Goal: Task Accomplishment & Management: Use online tool/utility

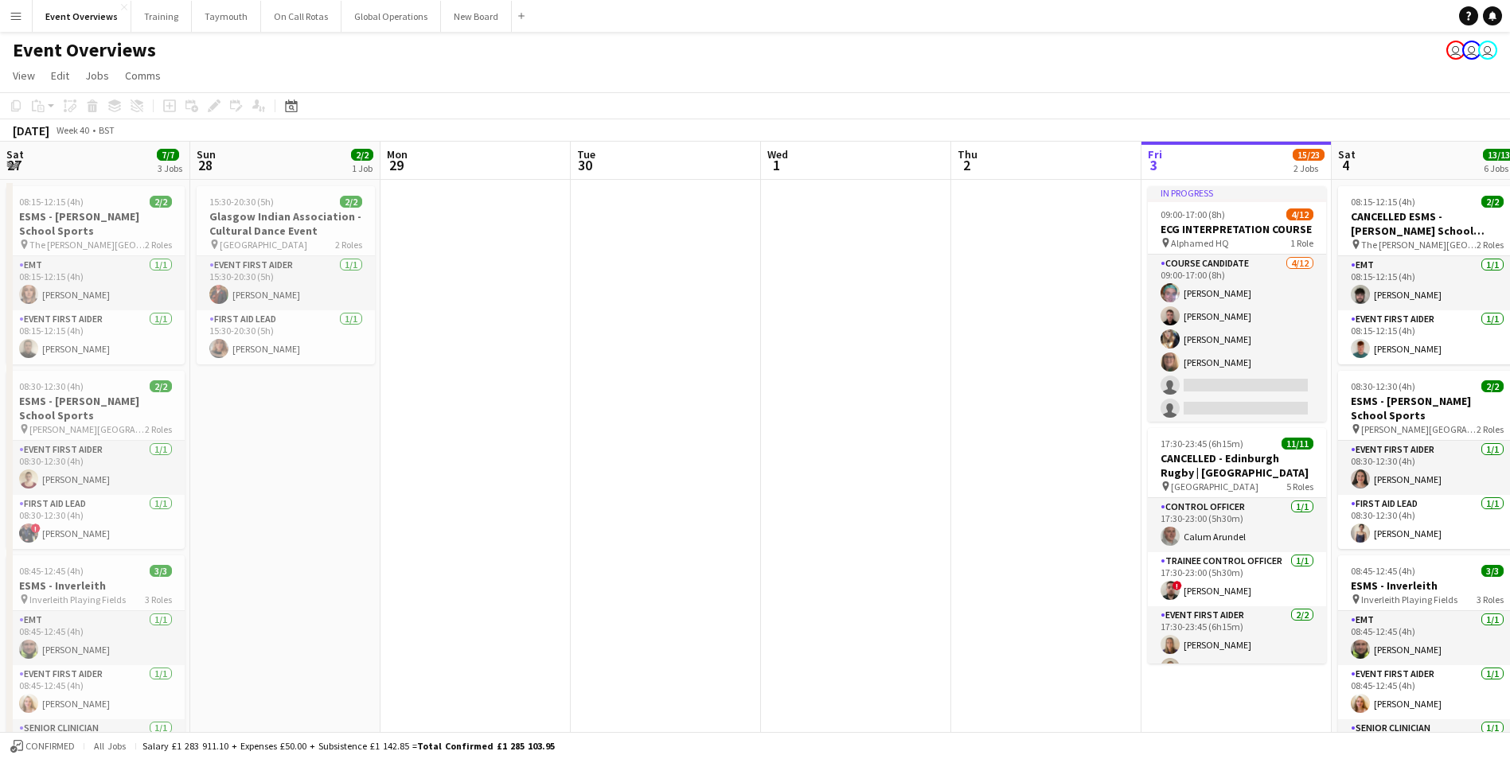
scroll to position [0, 626]
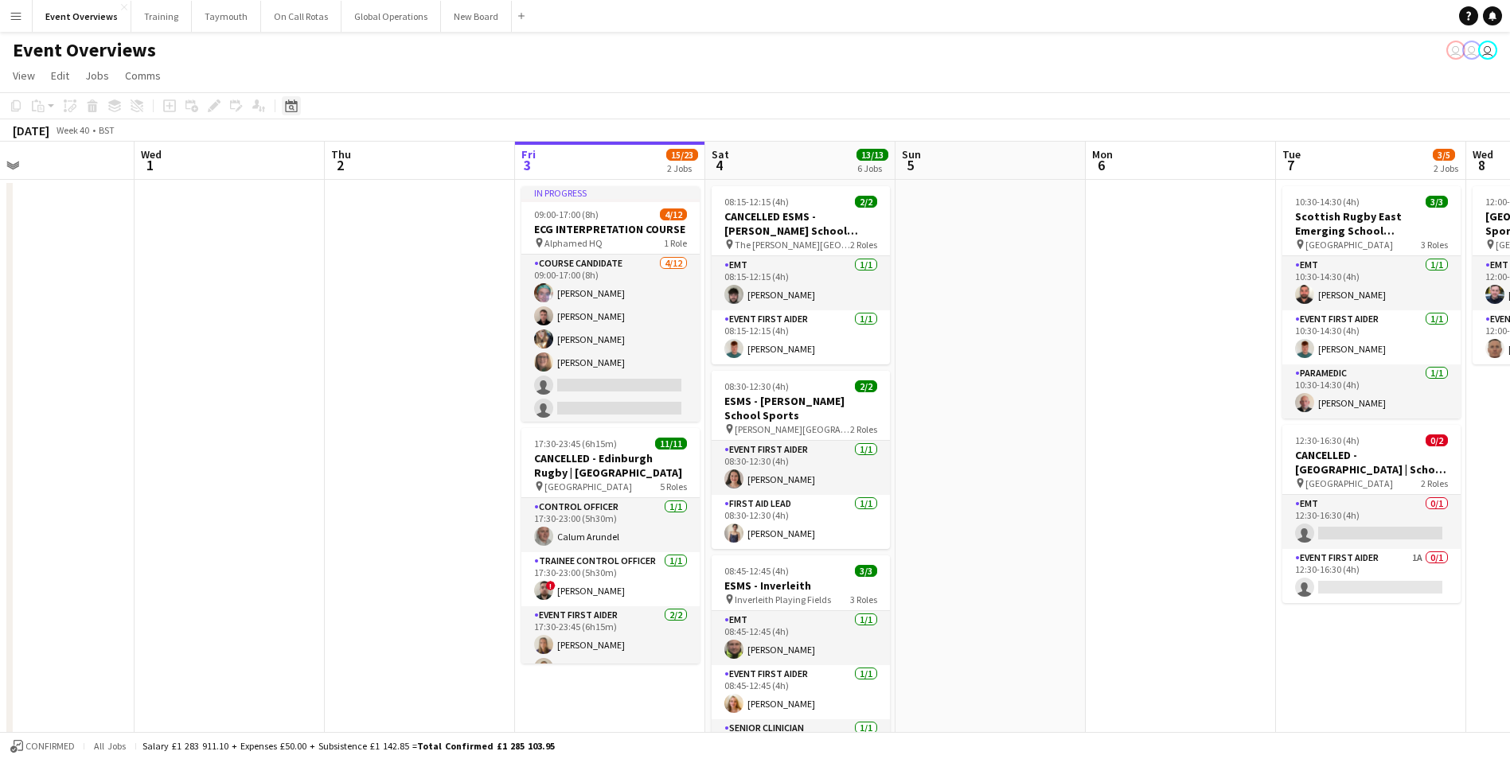
click at [289, 109] on icon "Date picker" at bounding box center [291, 105] width 13 height 13
click at [394, 303] on span "25" at bounding box center [399, 304] width 19 height 19
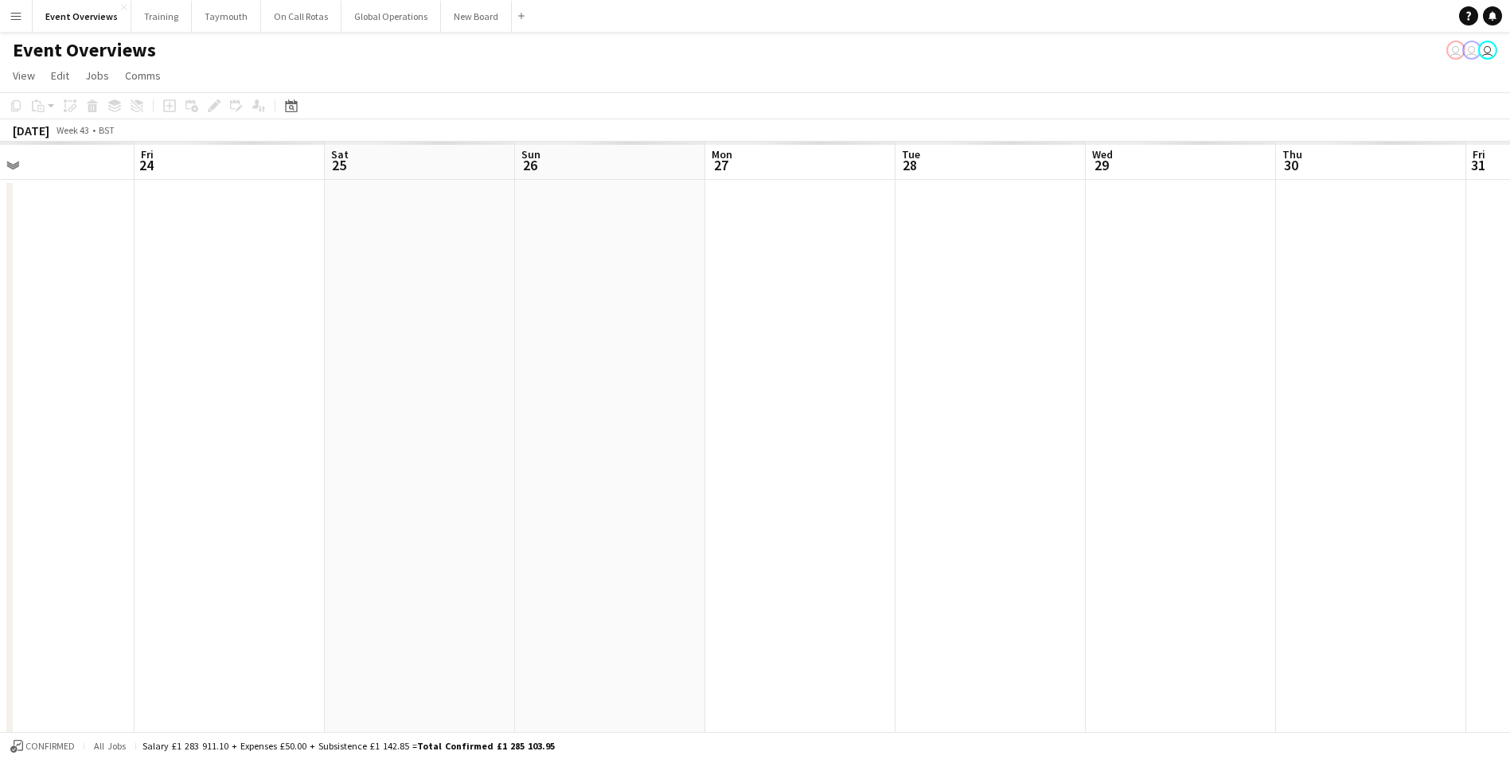
scroll to position [0, 548]
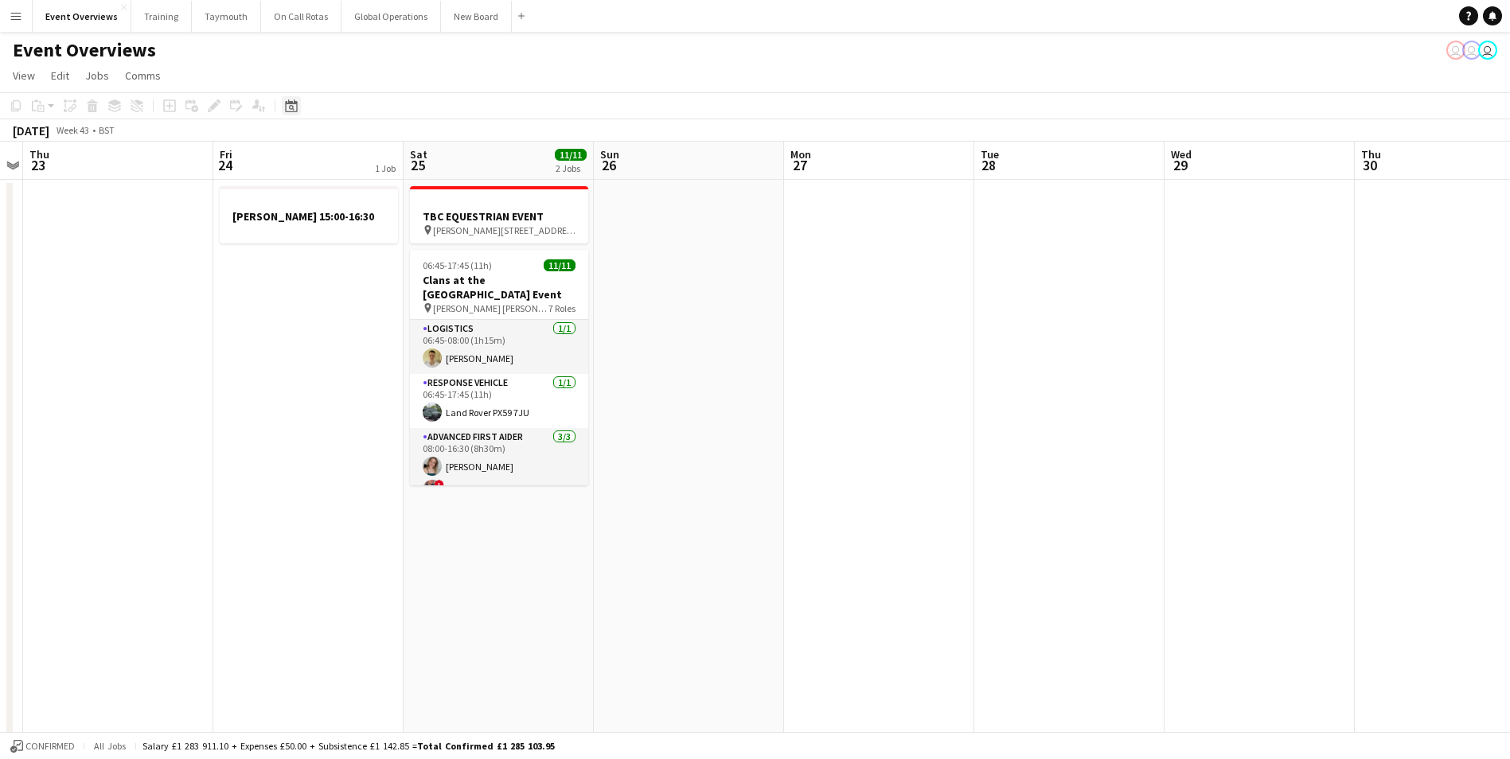
click at [284, 105] on div "Date picker" at bounding box center [291, 105] width 19 height 19
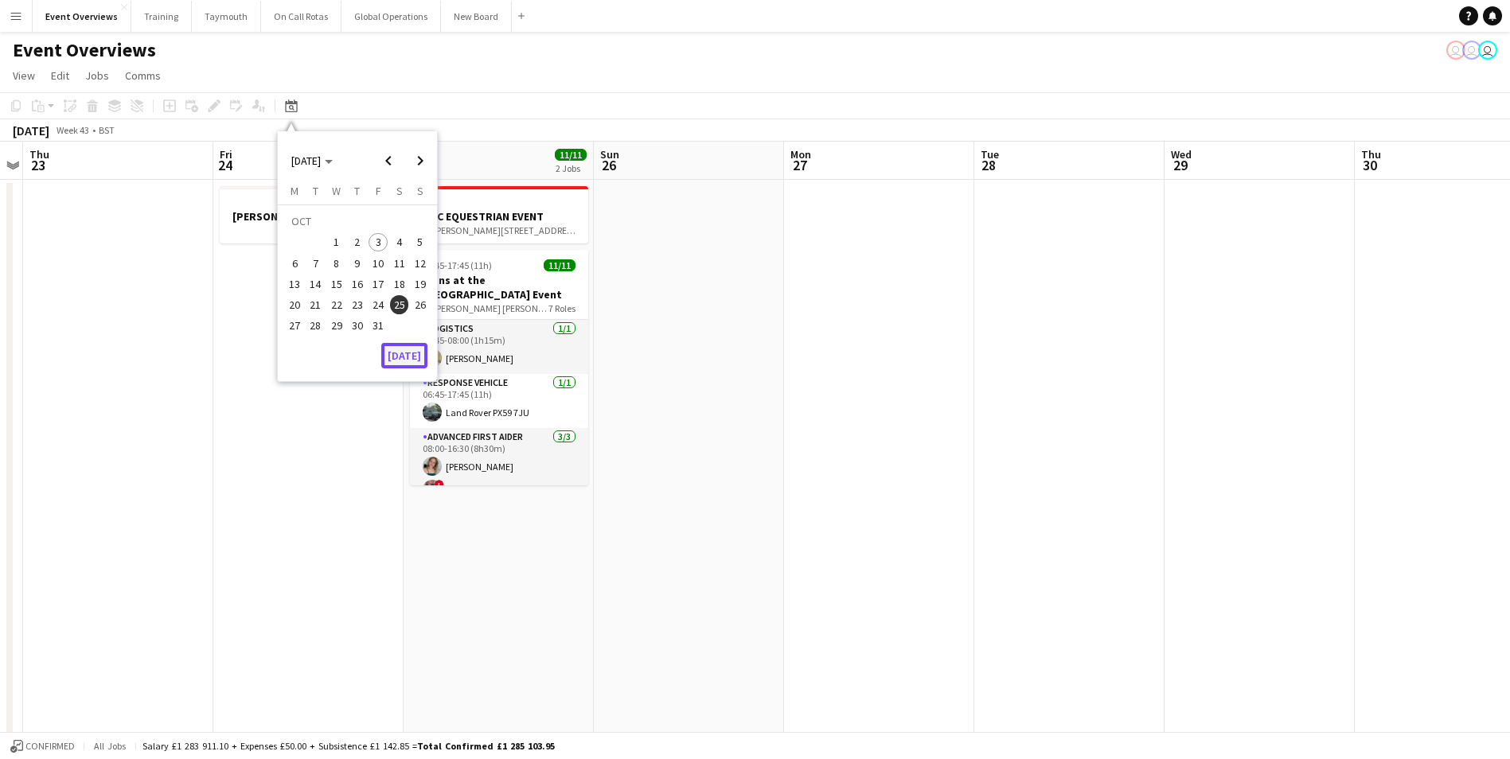
click at [408, 350] on button "[DATE]" at bounding box center [404, 355] width 46 height 25
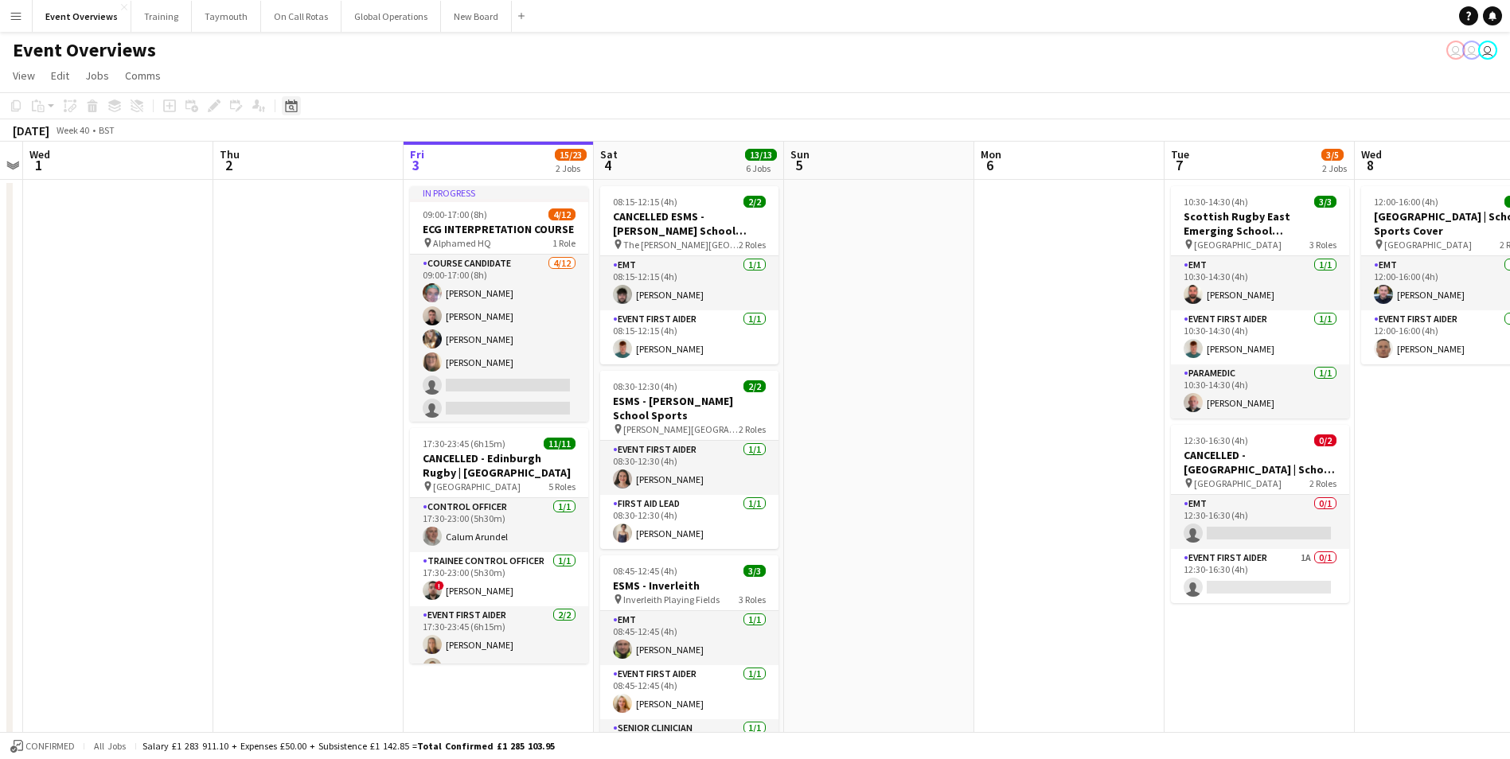
click at [294, 100] on icon at bounding box center [291, 105] width 12 height 13
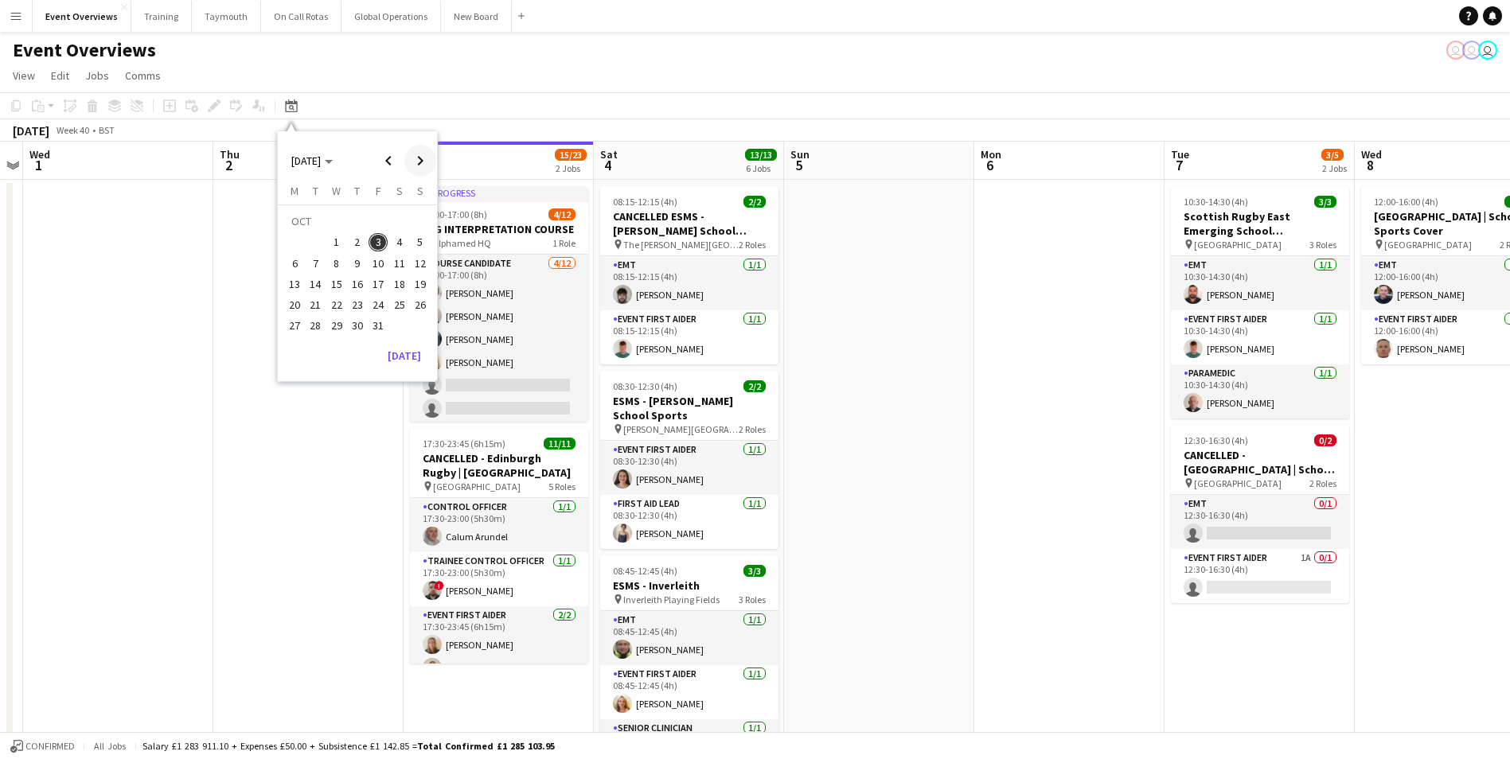
click at [423, 159] on span "Next month" at bounding box center [420, 161] width 32 height 32
click at [422, 265] on span "16" at bounding box center [420, 267] width 19 height 19
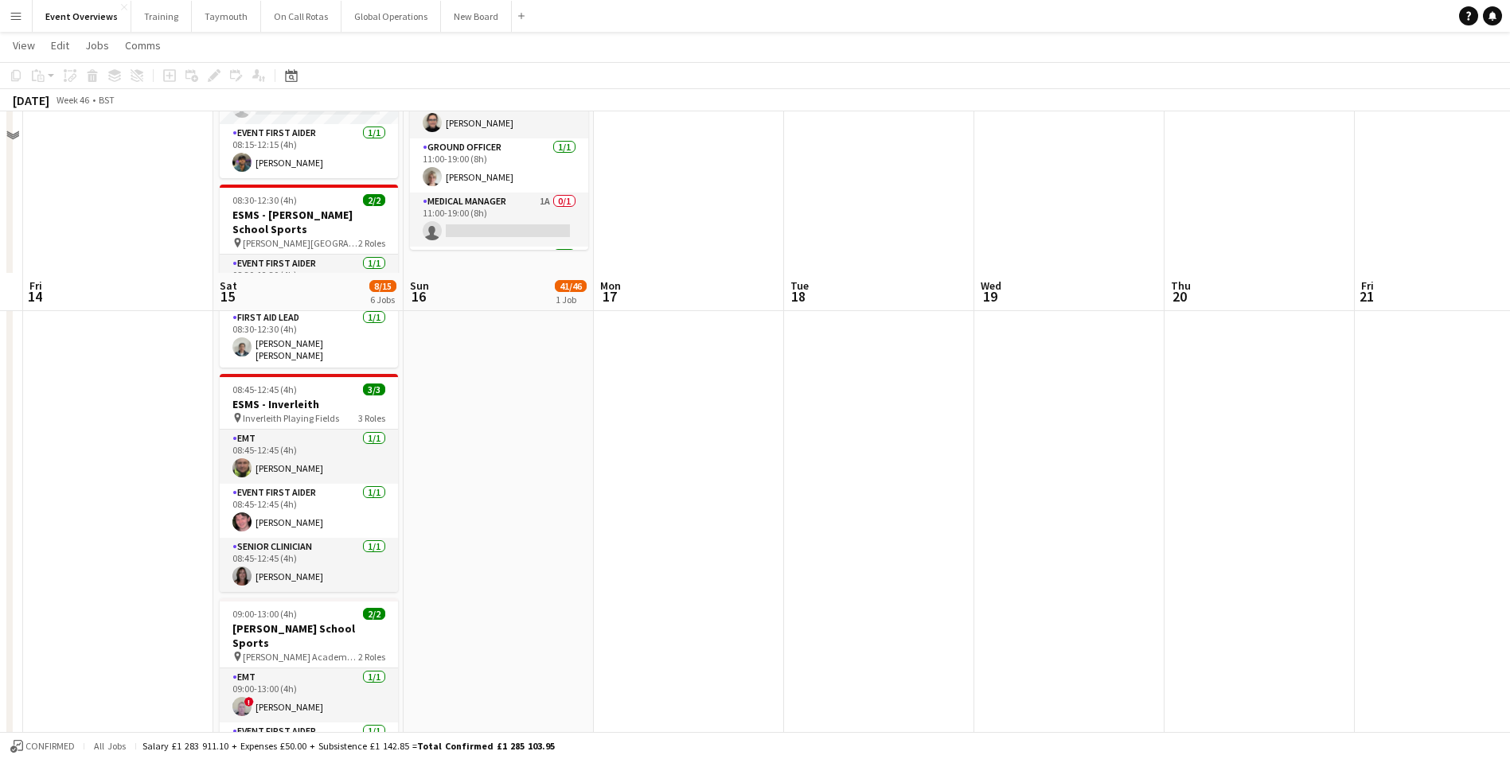
scroll to position [0, 0]
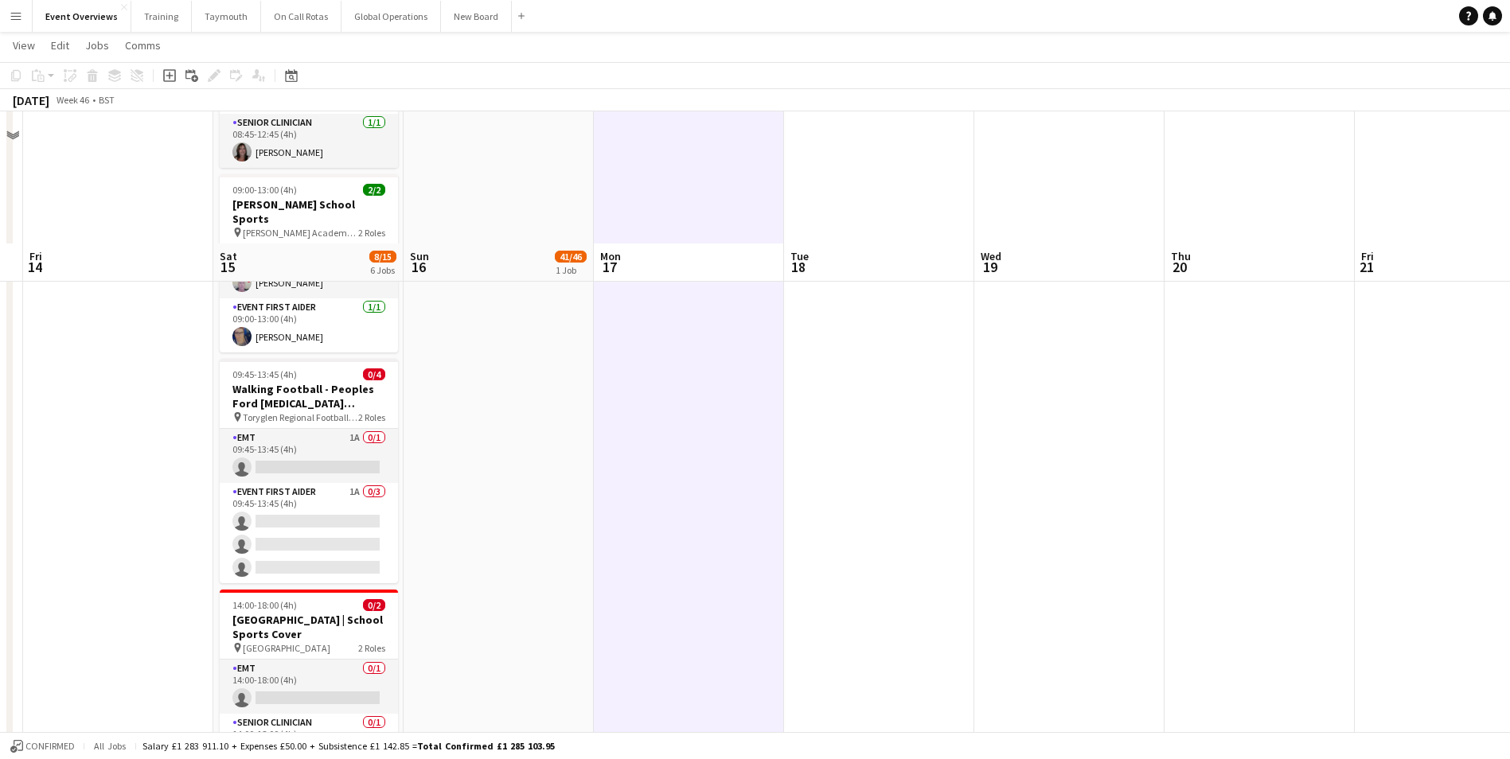
scroll to position [731, 0]
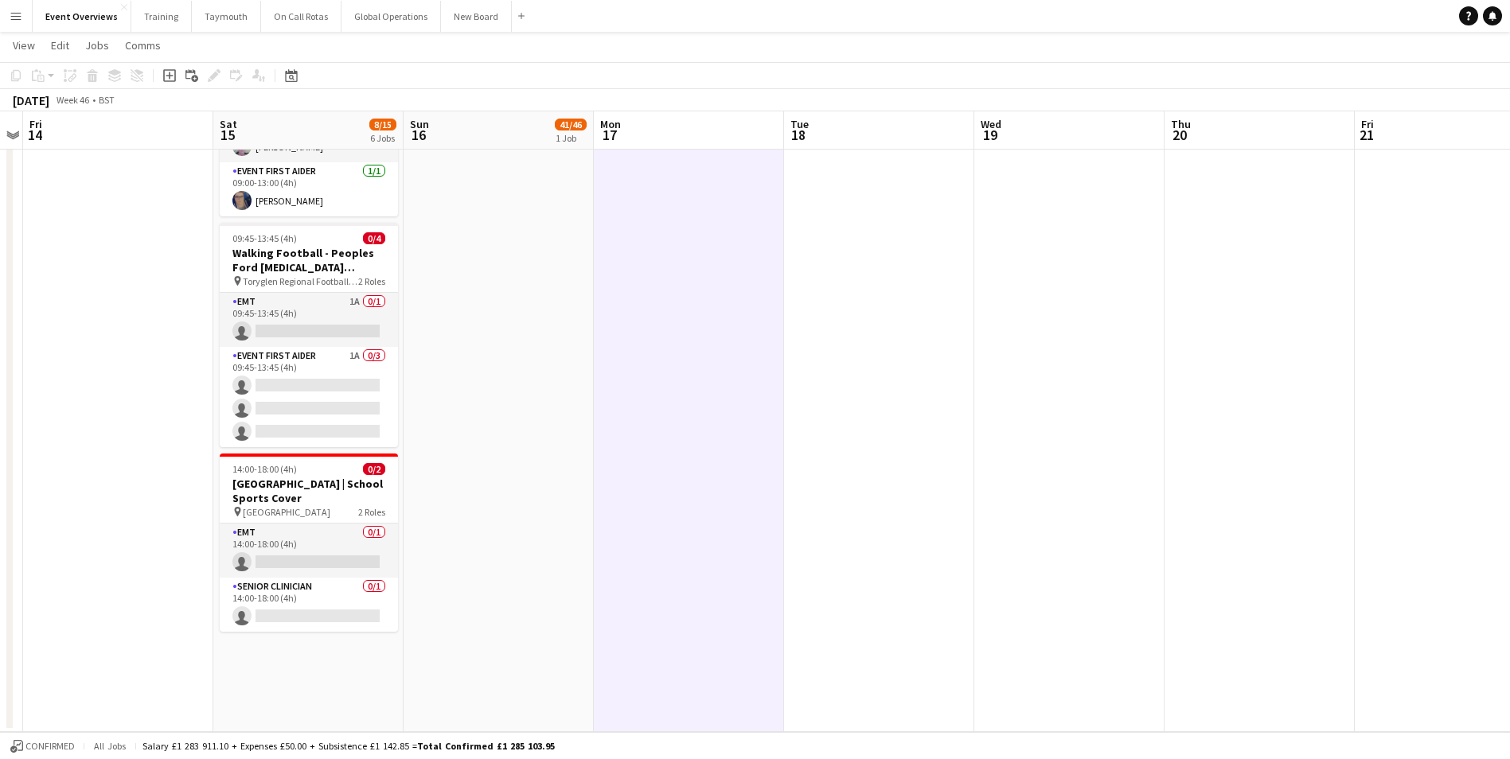
click at [709, 511] on app-date-cell at bounding box center [689, 90] width 190 height 1285
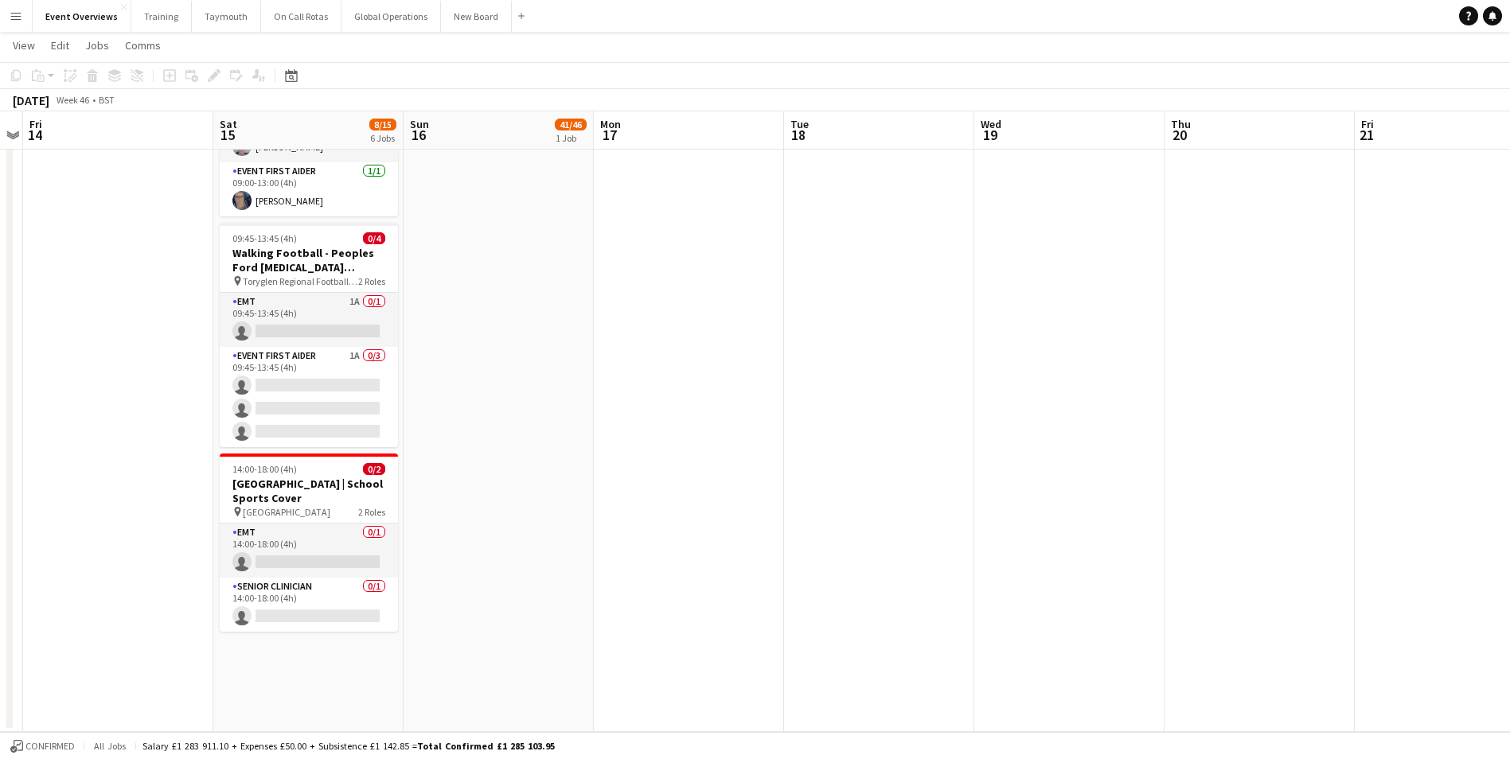
click at [816, 505] on app-date-cell at bounding box center [879, 90] width 190 height 1285
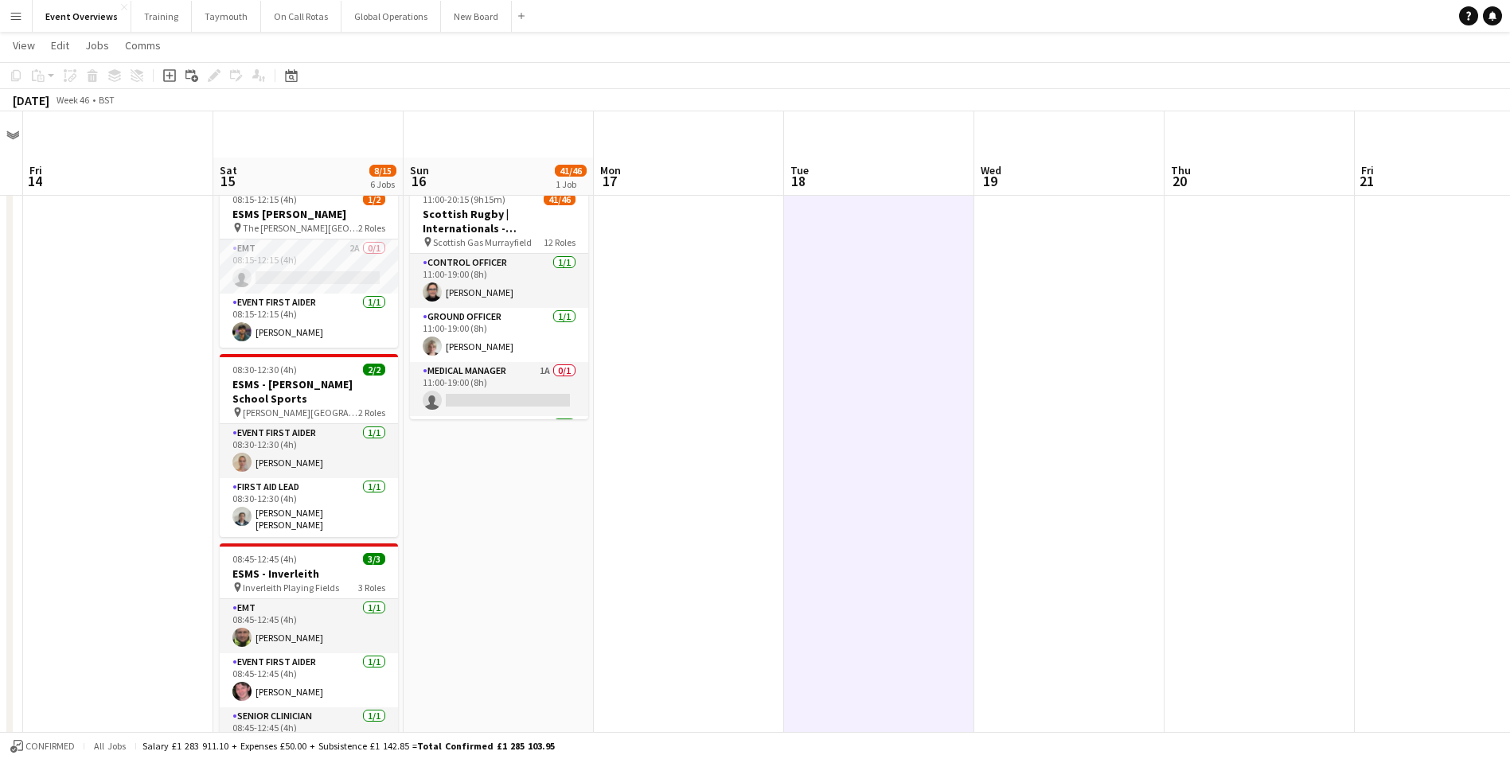
scroll to position [0, 0]
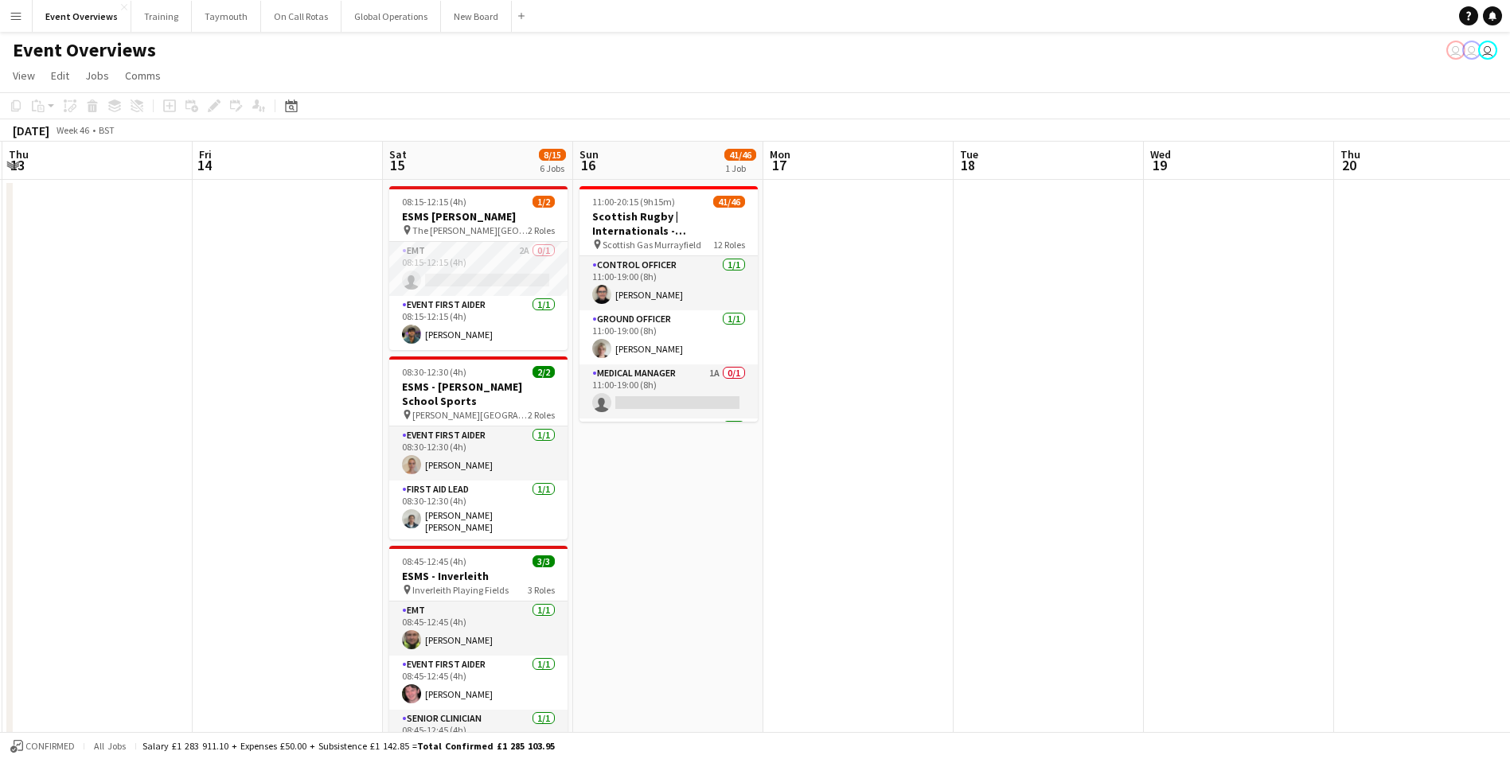
drag, startPoint x: 681, startPoint y: 496, endPoint x: 770, endPoint y: 524, distance: 92.9
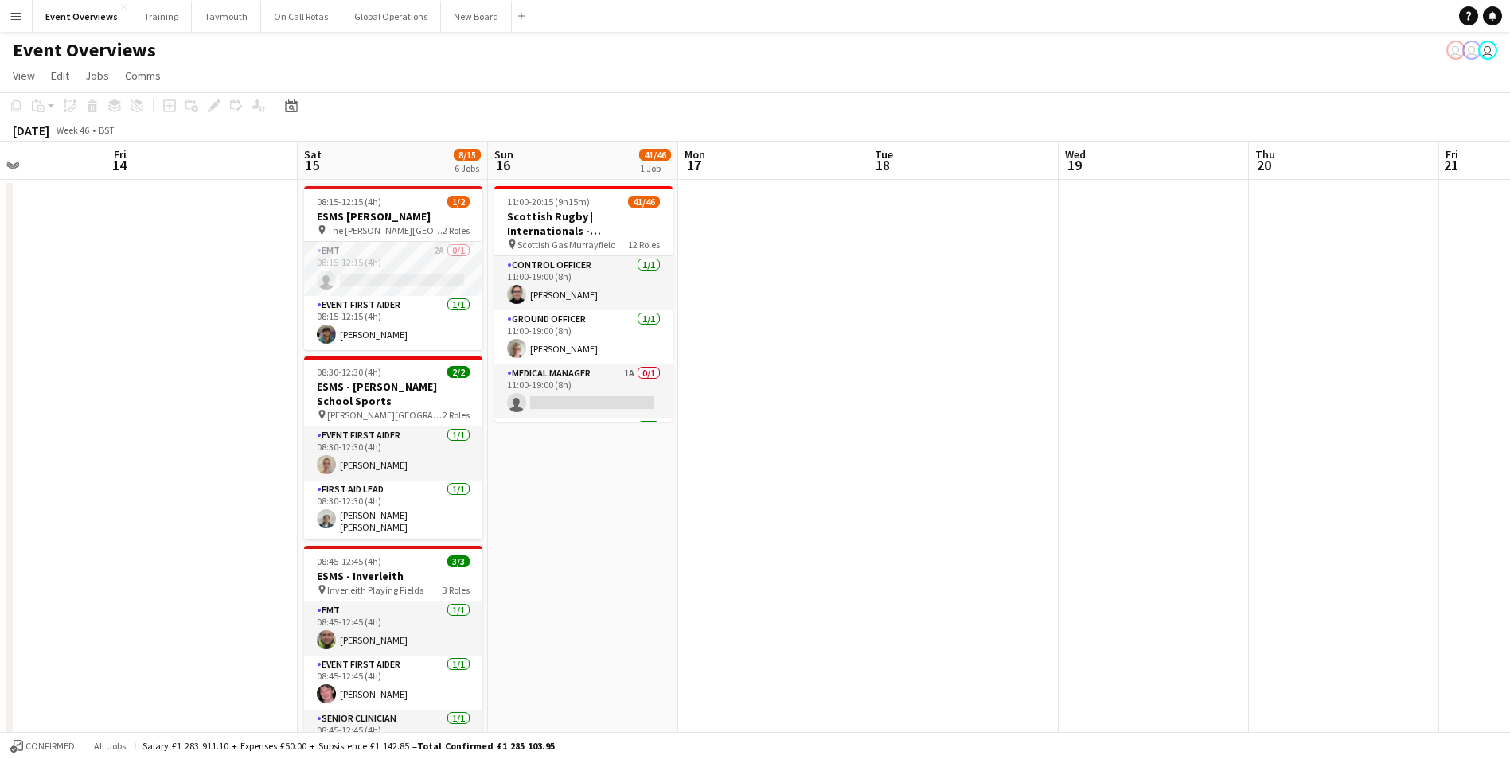
drag, startPoint x: 769, startPoint y: 523, endPoint x: 875, endPoint y: 544, distance: 108.6
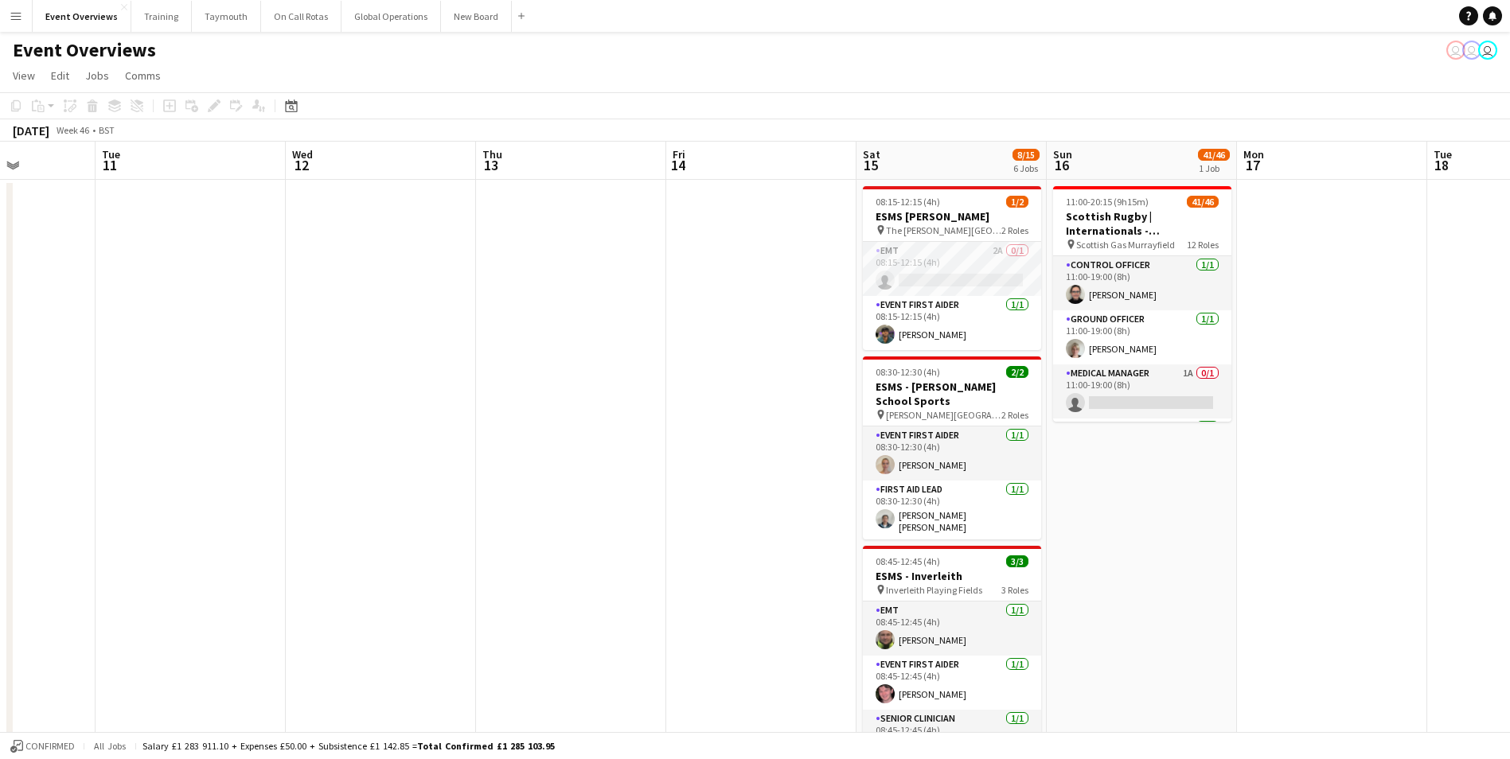
drag, startPoint x: 964, startPoint y: 552, endPoint x: 1293, endPoint y: 542, distance: 328.9
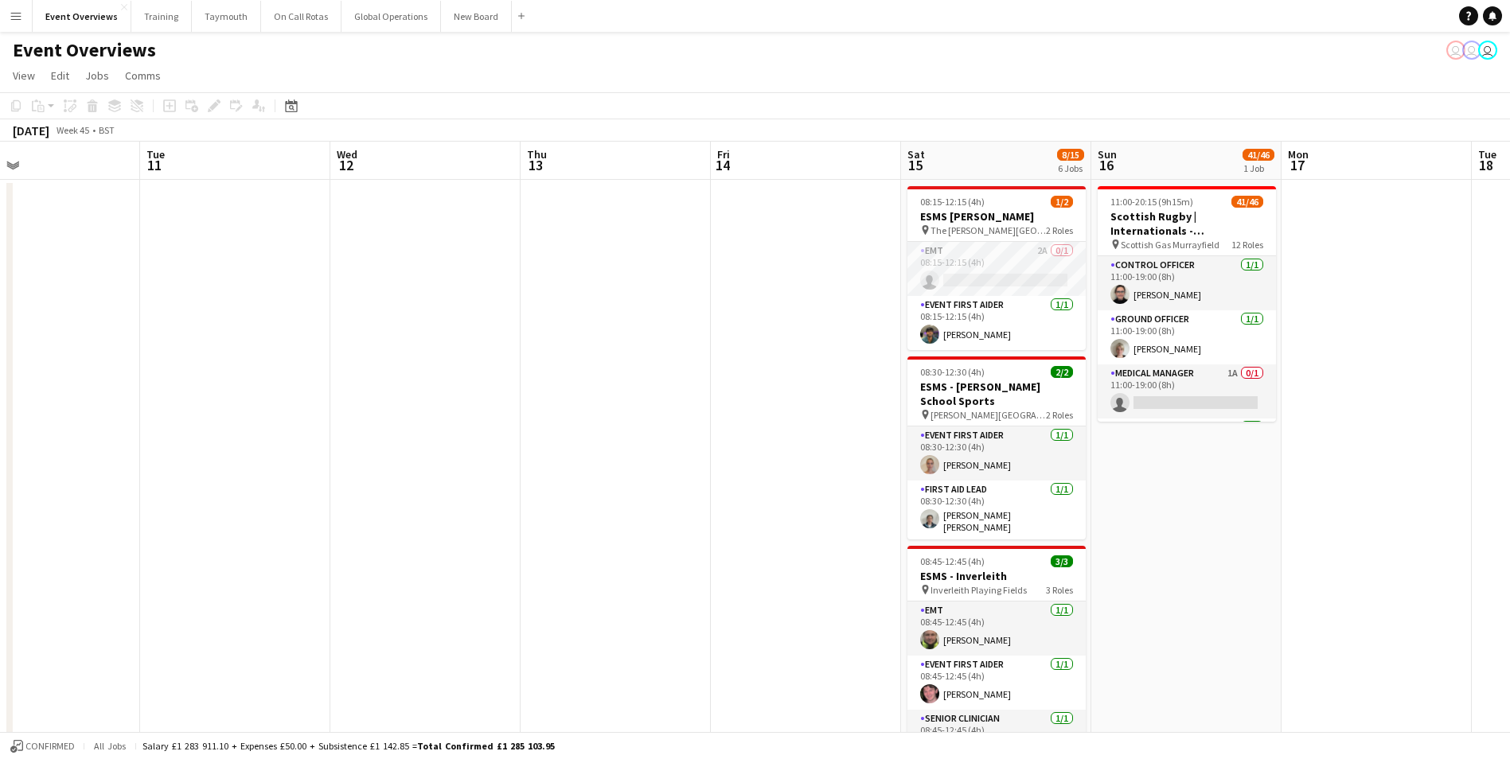
drag, startPoint x: 601, startPoint y: 544, endPoint x: 821, endPoint y: 541, distance: 220.5
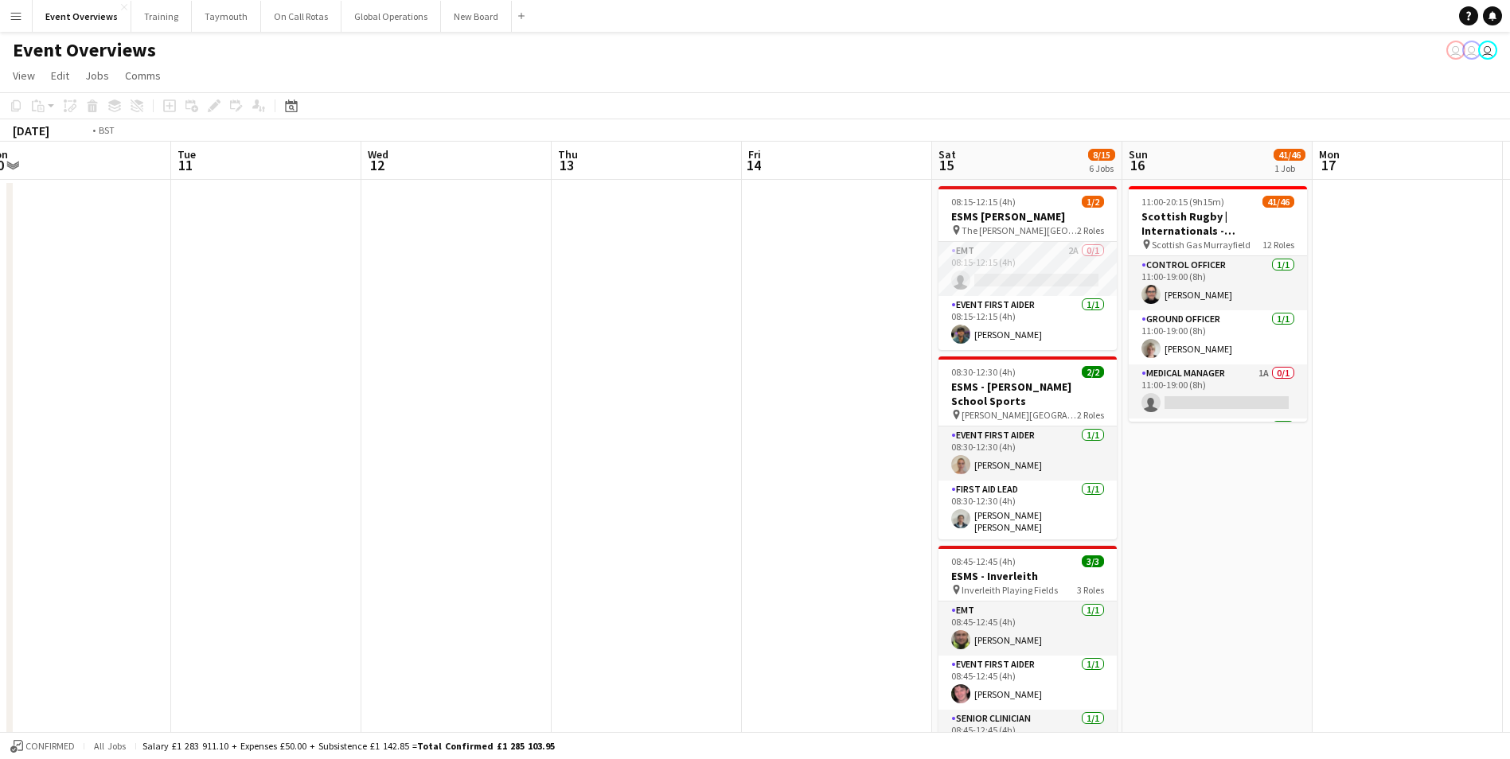
drag, startPoint x: 890, startPoint y: 655, endPoint x: 55, endPoint y: 651, distance: 834.9
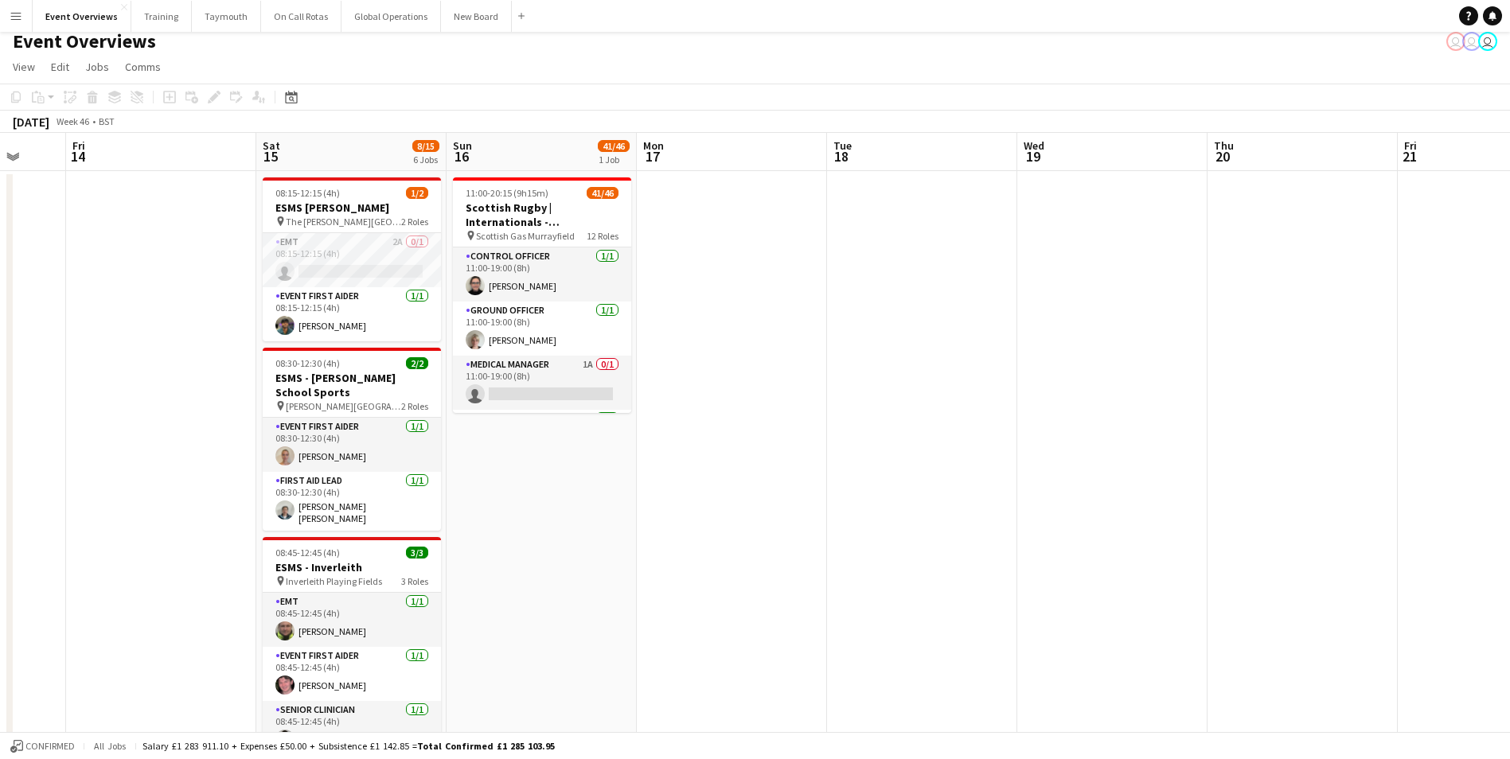
scroll to position [0, 0]
